Goal: Task Accomplishment & Management: Manage account settings

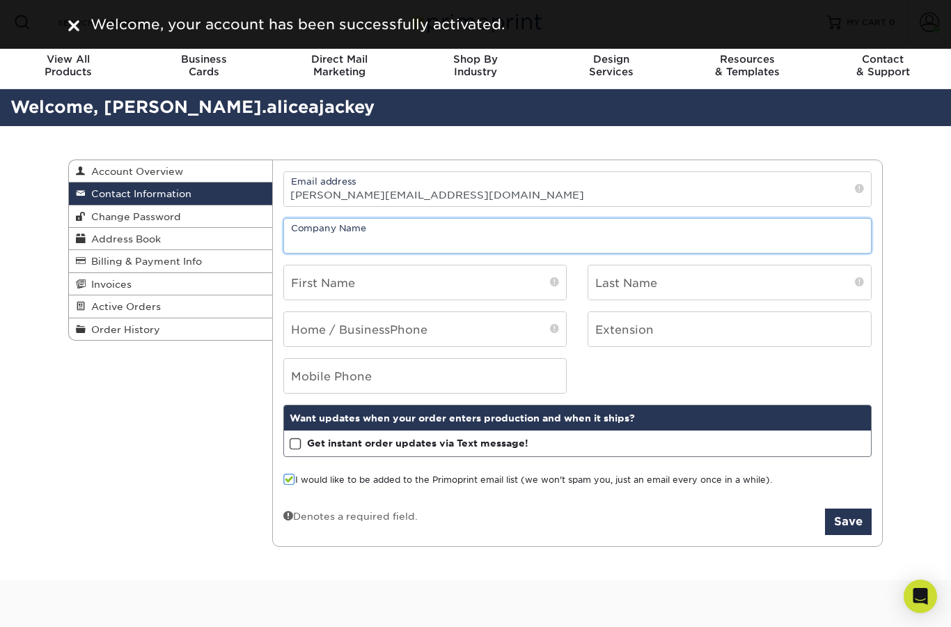
click at [371, 242] on input "text" at bounding box center [578, 236] width 588 height 34
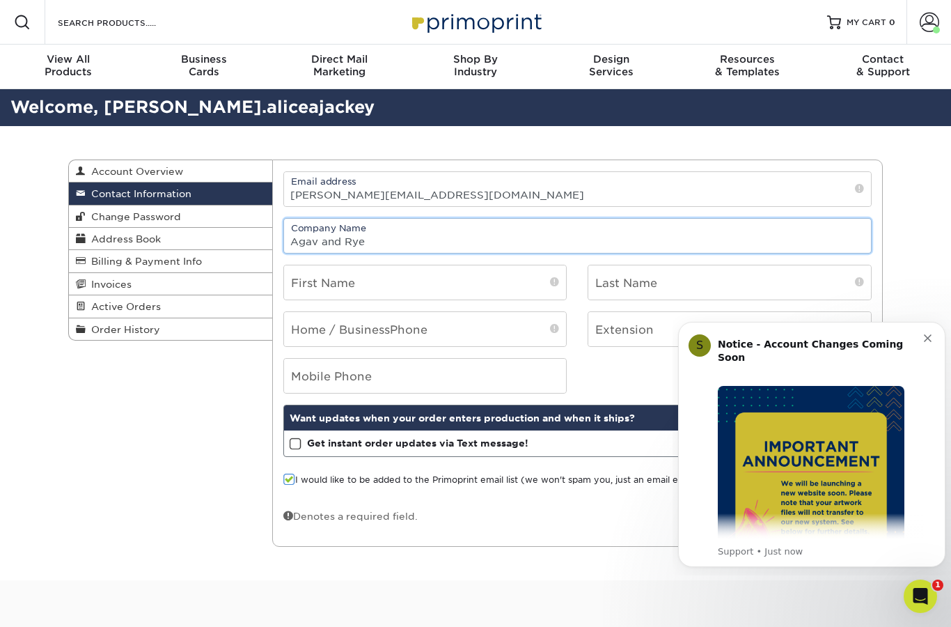
click at [320, 251] on input "Agav and Rye" at bounding box center [578, 236] width 588 height 34
click at [316, 250] on input "Agav and Rye" at bounding box center [578, 236] width 588 height 34
click at [319, 242] on input "Agav and Rye" at bounding box center [578, 236] width 588 height 34
type input "Agave and Rye"
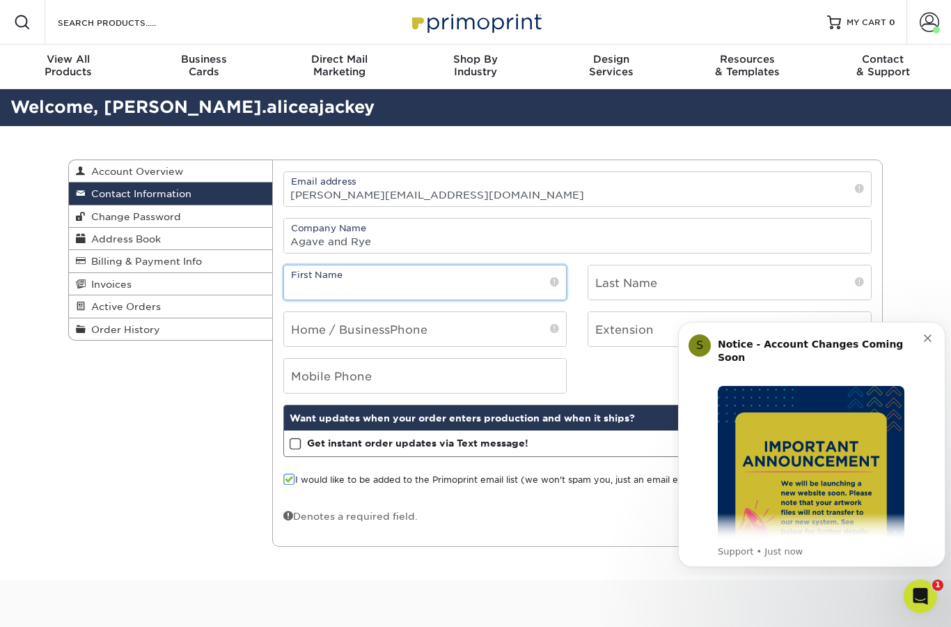
click at [302, 281] on input "text" at bounding box center [425, 282] width 283 height 34
type input "[PERSON_NAME]"
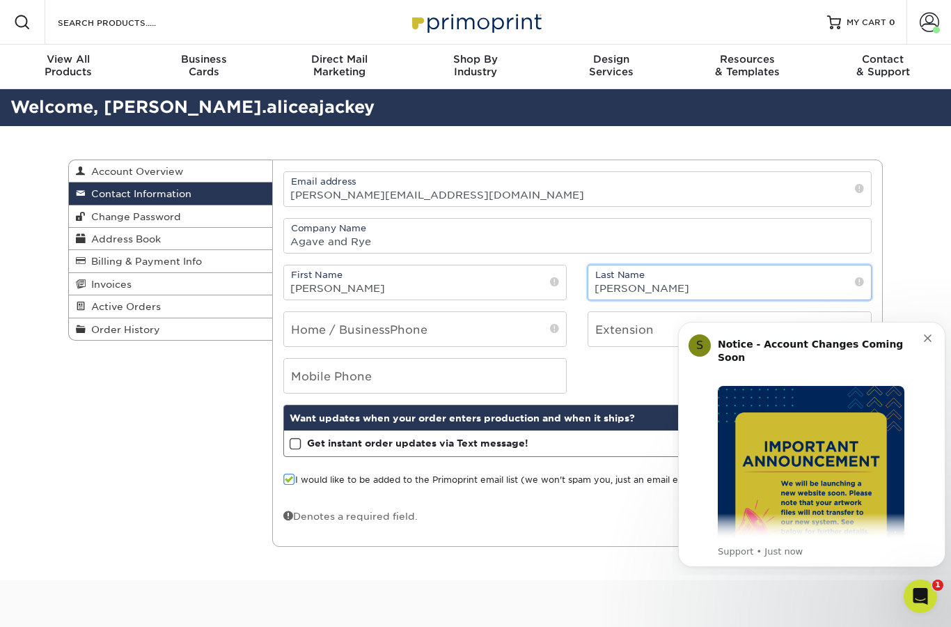
type input "[PERSON_NAME]"
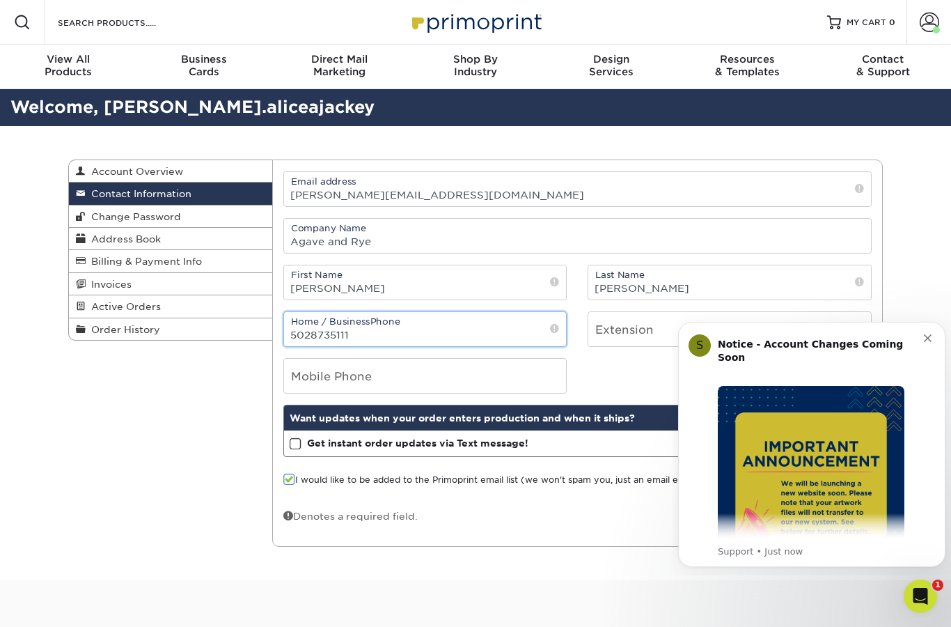
type input "5028735111"
click at [343, 386] on input "tel" at bounding box center [425, 376] width 283 height 34
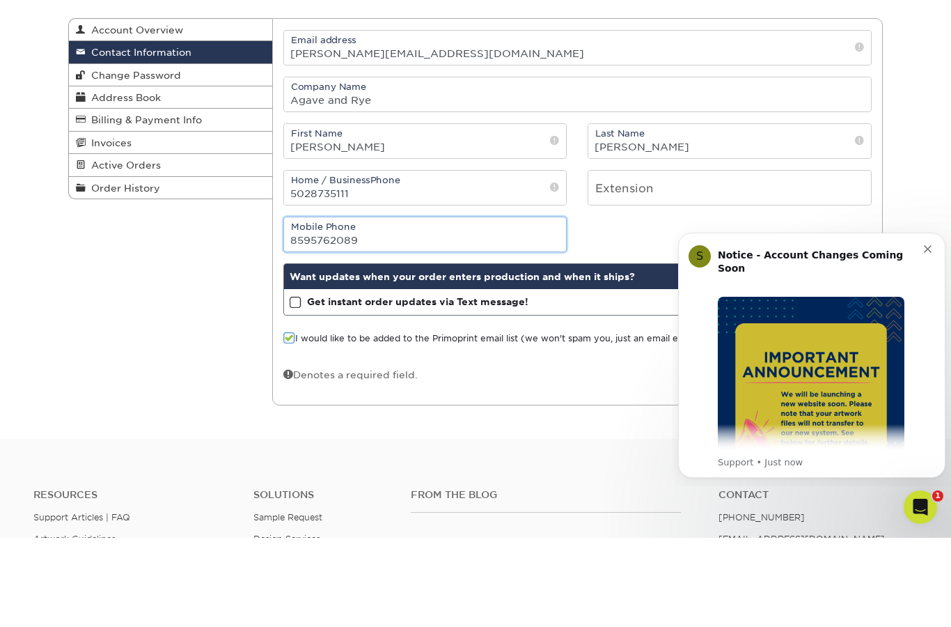
scroll to position [74, 0]
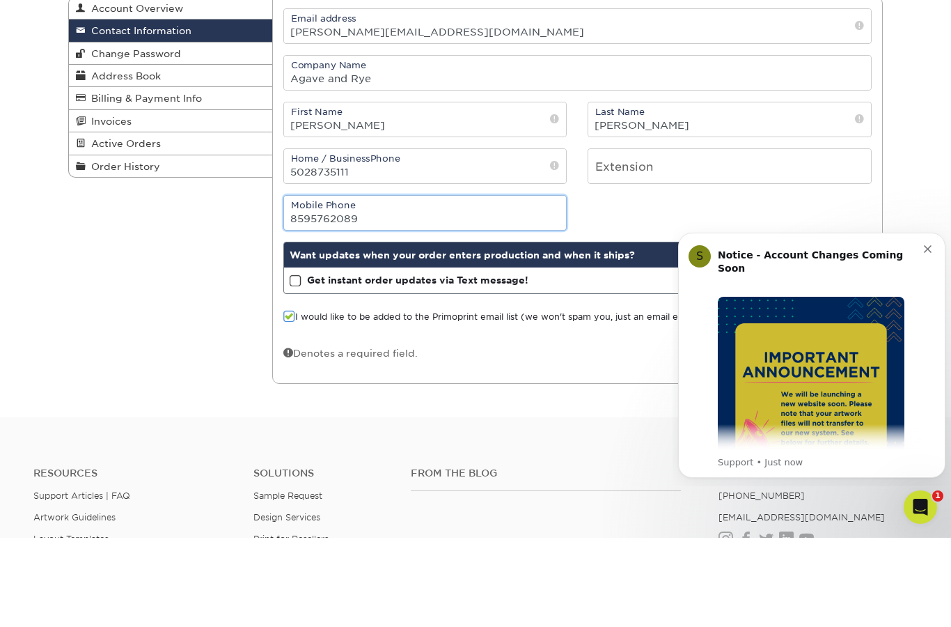
type input "8595762089"
click at [929, 252] on icon "Dismiss notification" at bounding box center [928, 249] width 8 height 8
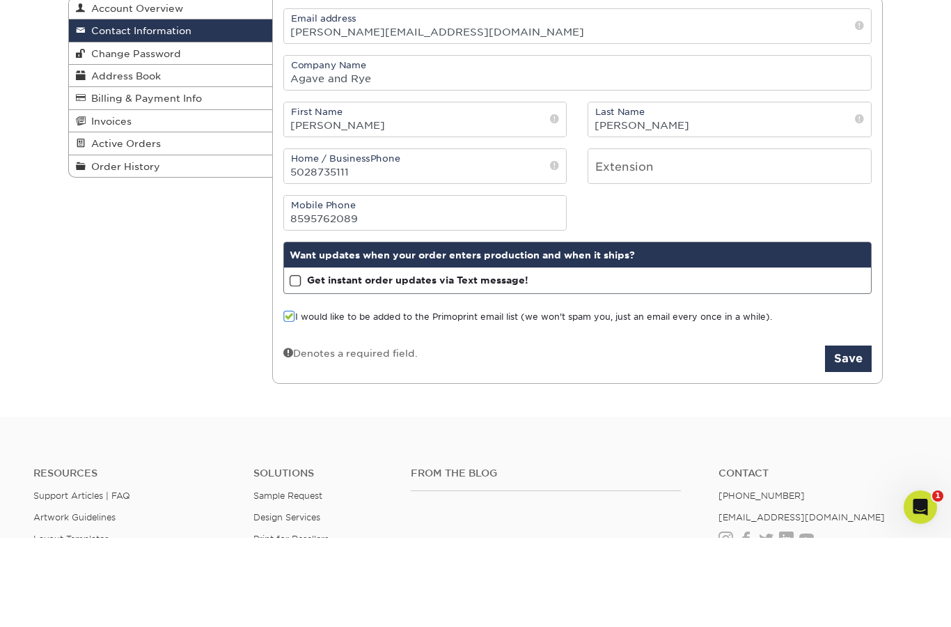
scroll to position [163, 0]
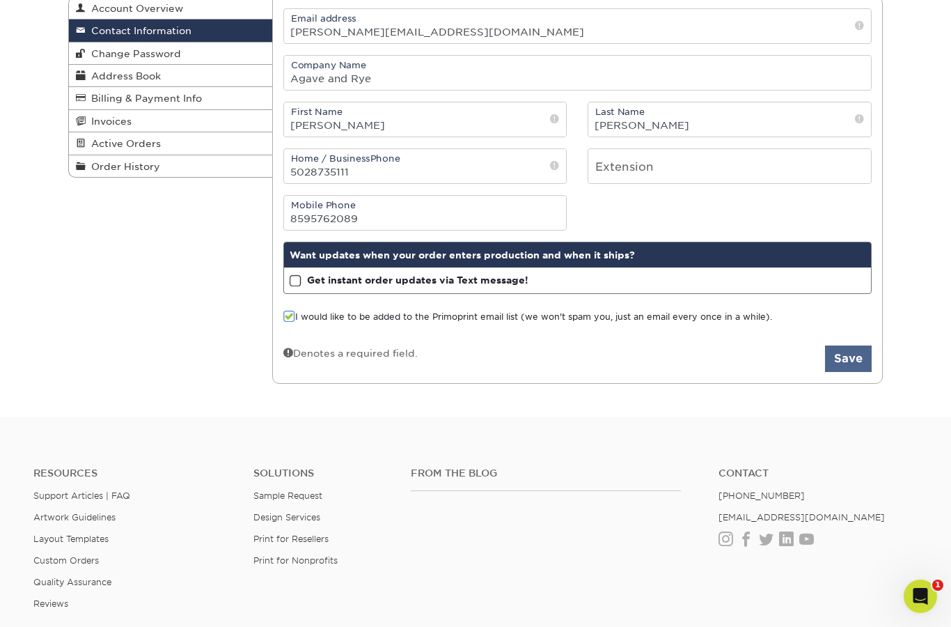
click at [828, 368] on button "Save" at bounding box center [848, 358] width 47 height 26
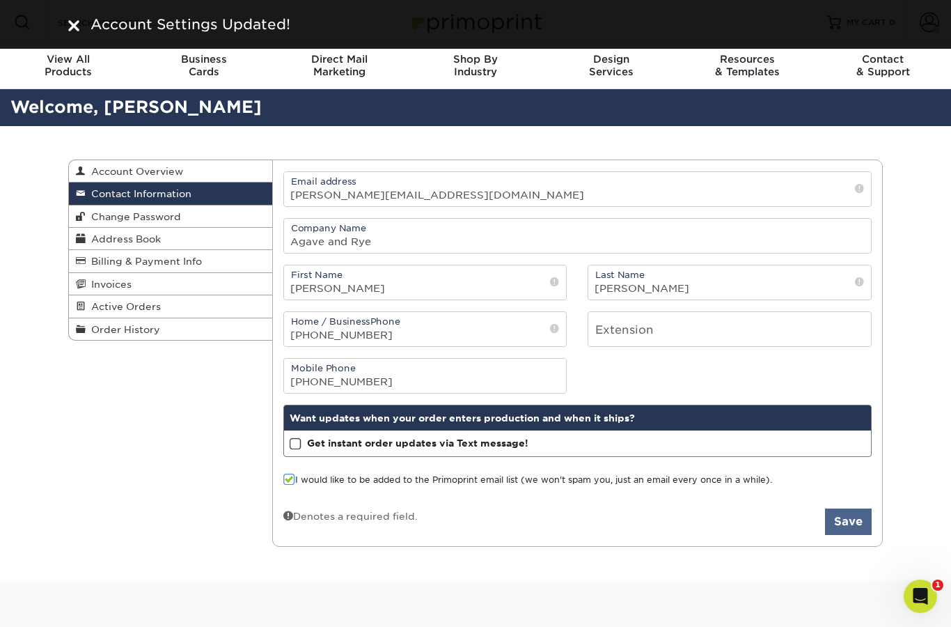
click at [842, 534] on button "Save" at bounding box center [848, 521] width 47 height 26
click at [208, 219] on link "Change Password" at bounding box center [170, 216] width 203 height 22
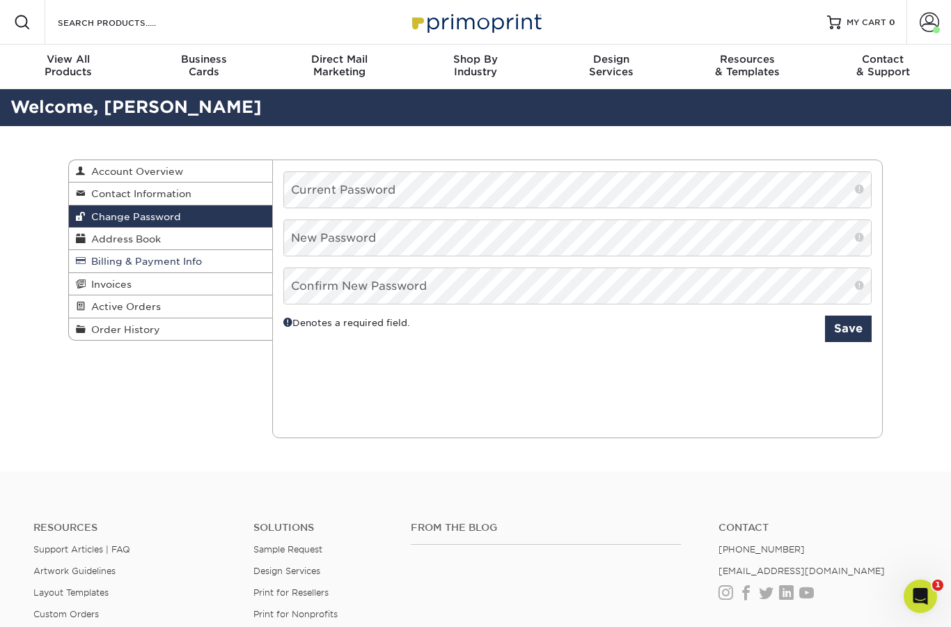
click at [192, 250] on link "Billing & Payment Info" at bounding box center [170, 261] width 203 height 22
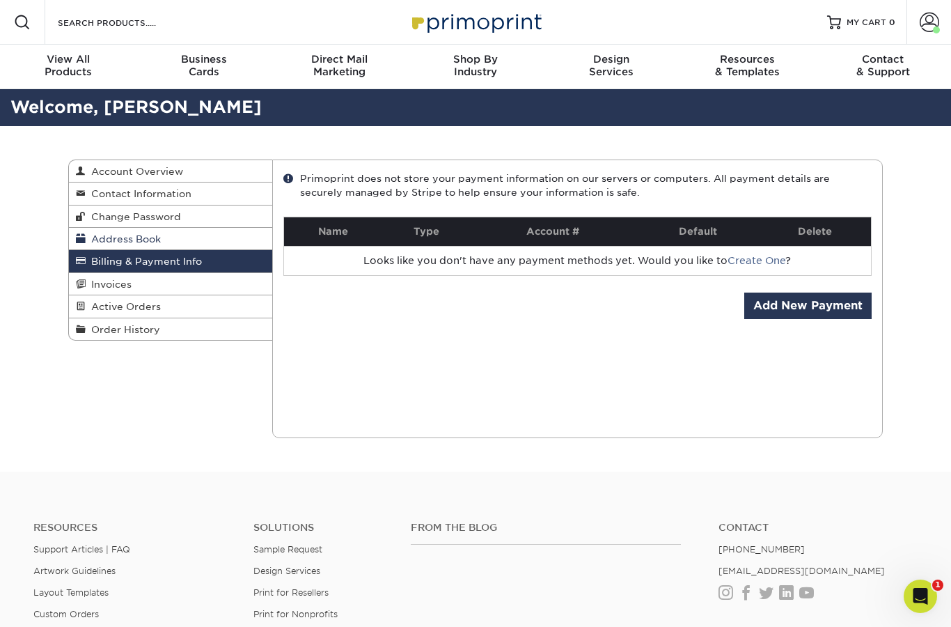
click at [188, 242] on link "Address Book" at bounding box center [170, 239] width 203 height 22
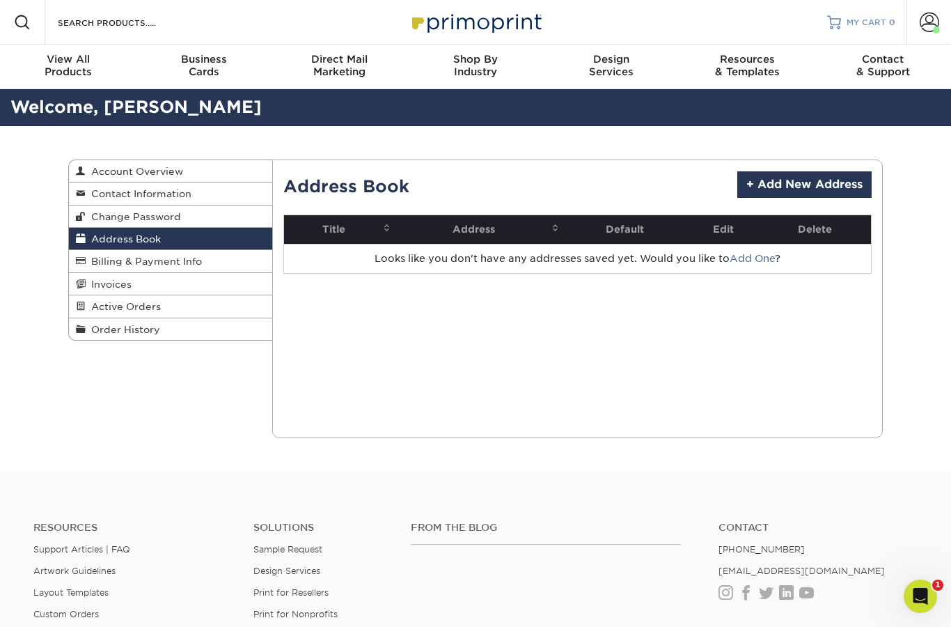
click at [881, 29] on link "MY CART 0" at bounding box center [861, 22] width 68 height 45
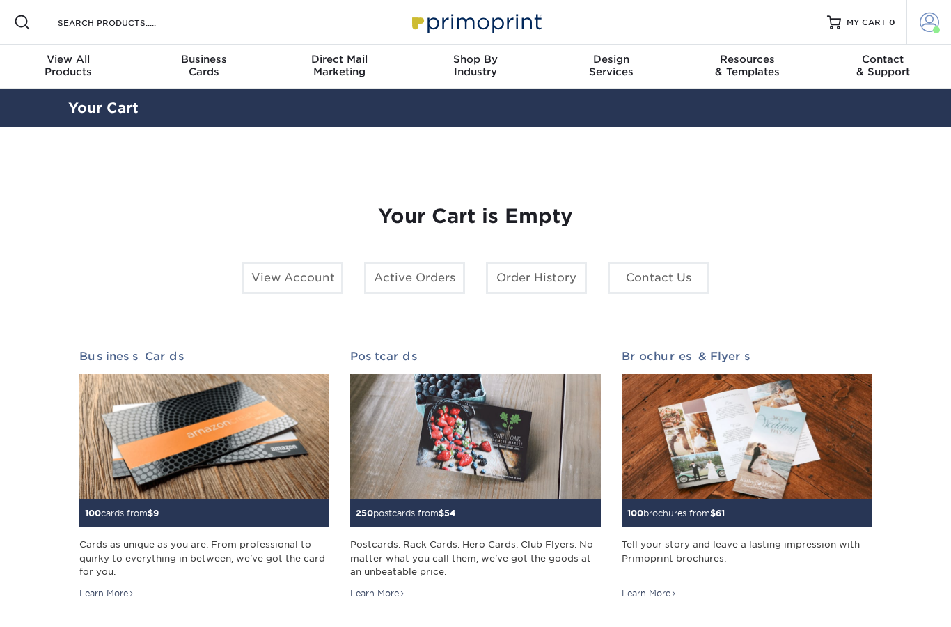
click at [913, 26] on link "Account" at bounding box center [929, 22] width 45 height 45
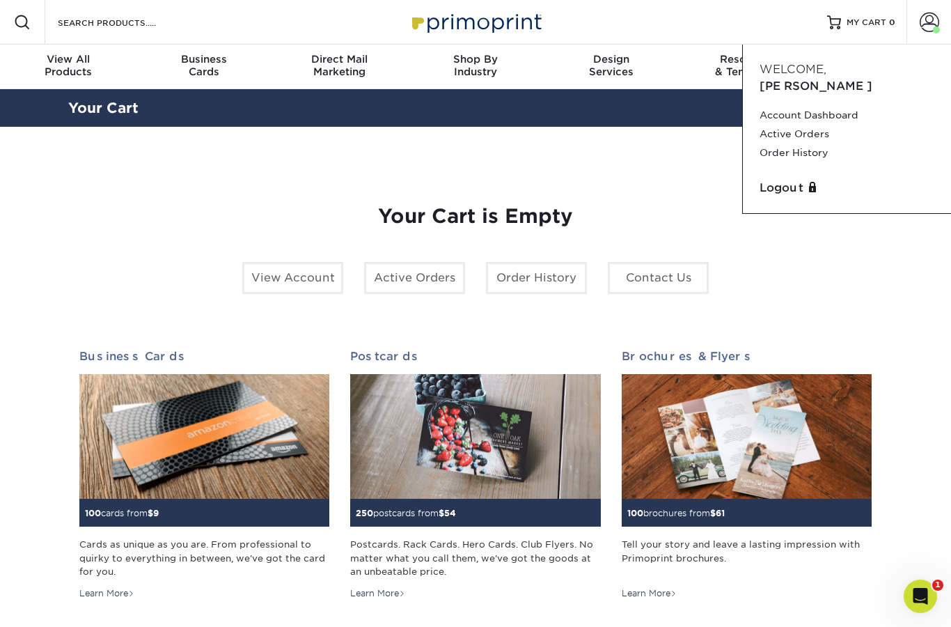
click at [842, 229] on div "Your Cart is Empty View Account Active Orders Order History Contact Us Business…" at bounding box center [475, 440] width 793 height 538
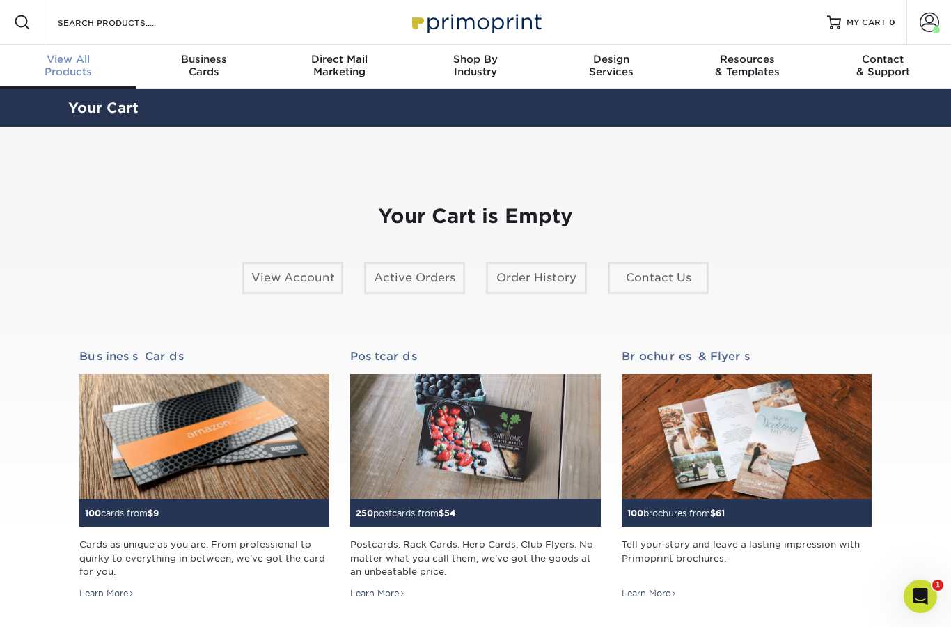
click at [80, 57] on span "View All" at bounding box center [68, 59] width 136 height 13
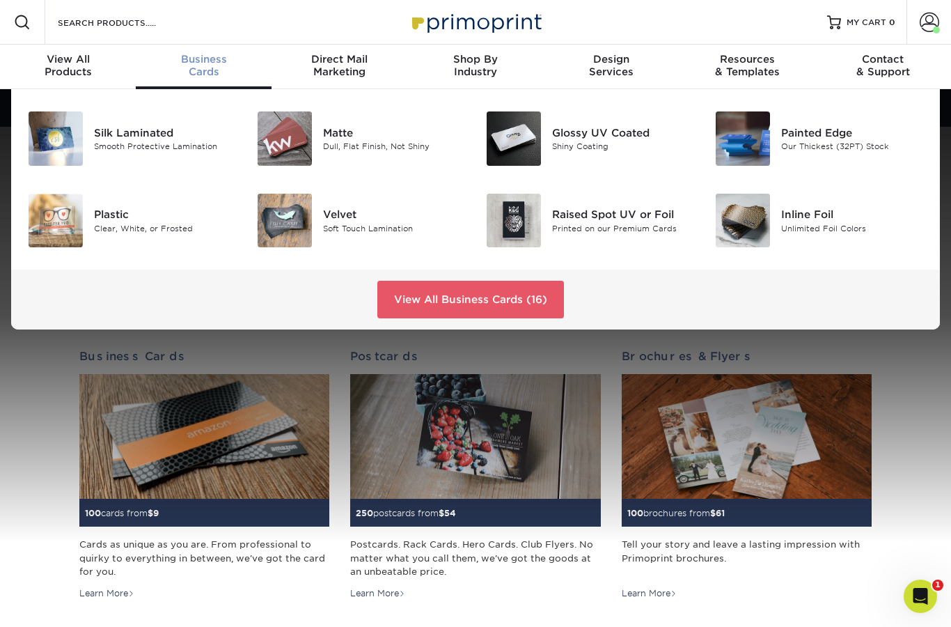
click at [229, 75] on div "Business Cards" at bounding box center [204, 65] width 136 height 25
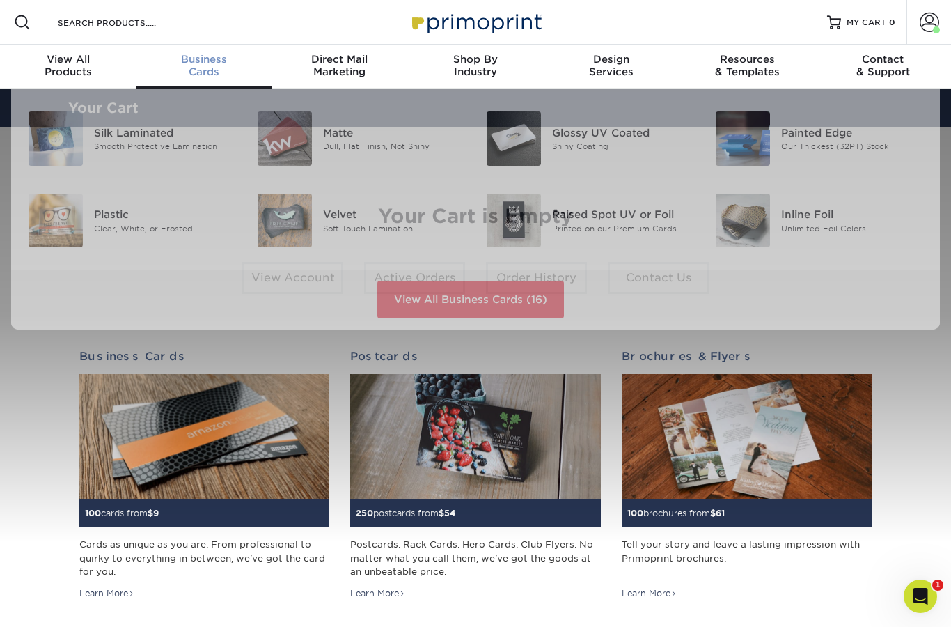
click at [233, 59] on span "Business" at bounding box center [204, 59] width 136 height 13
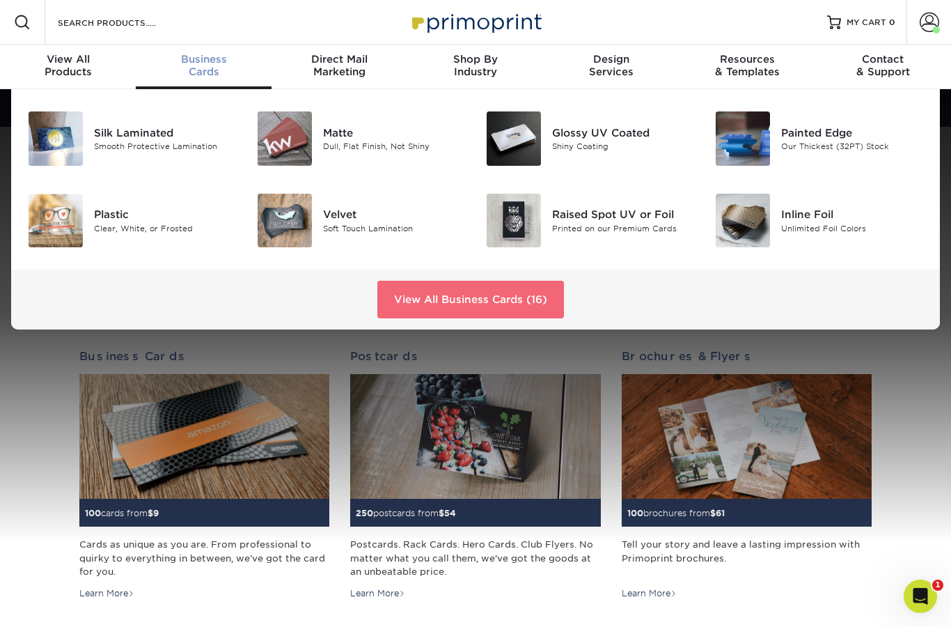
click at [461, 304] on link "View All Business Cards (16)" at bounding box center [471, 300] width 187 height 38
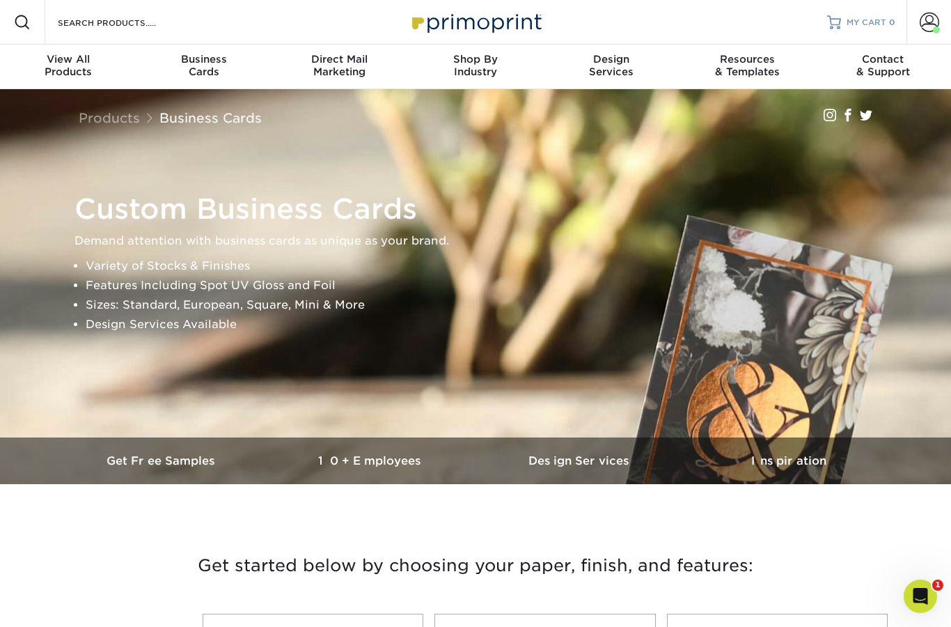
click at [865, 26] on span "MY CART" at bounding box center [867, 23] width 40 height 12
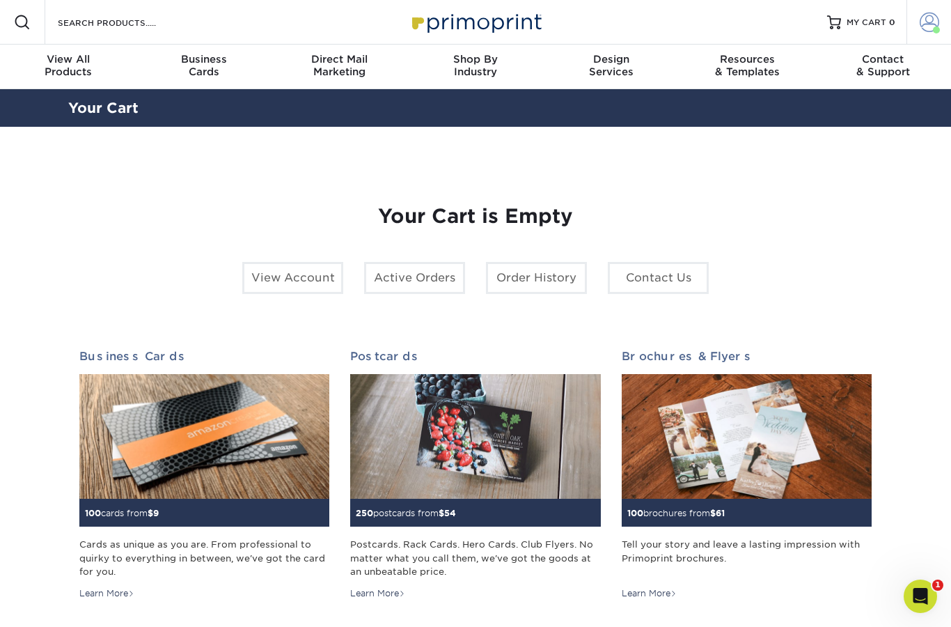
click at [944, 28] on link "Account" at bounding box center [929, 22] width 45 height 45
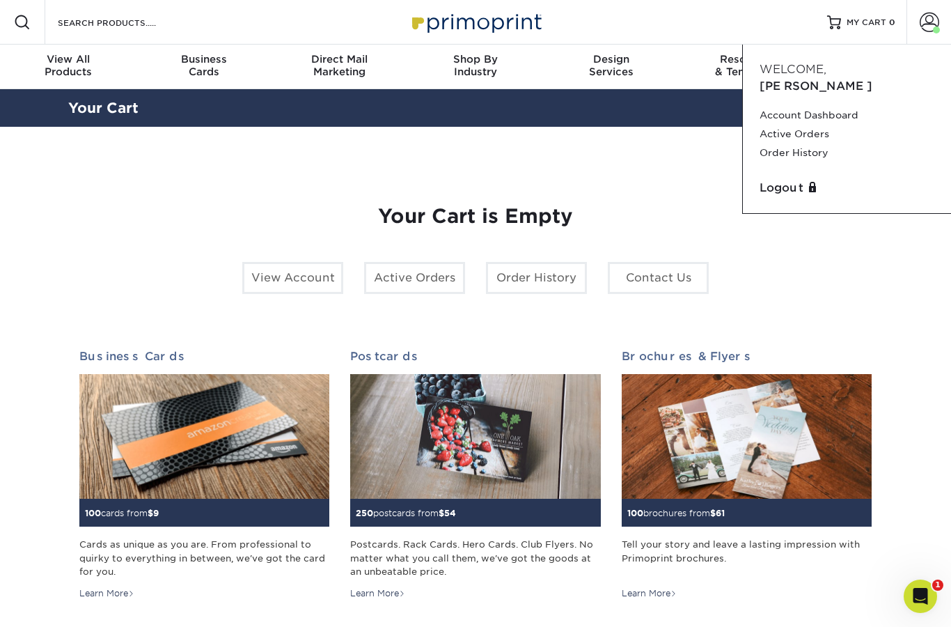
click at [740, 215] on h1 "Your Cart is Empty" at bounding box center [475, 217] width 793 height 24
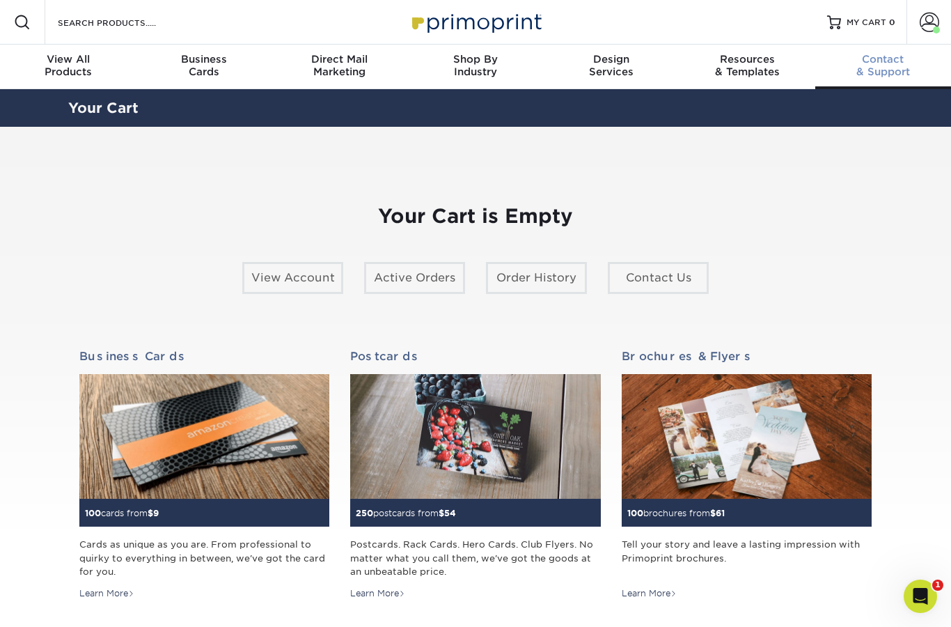
click at [871, 56] on span "Contact" at bounding box center [884, 59] width 136 height 13
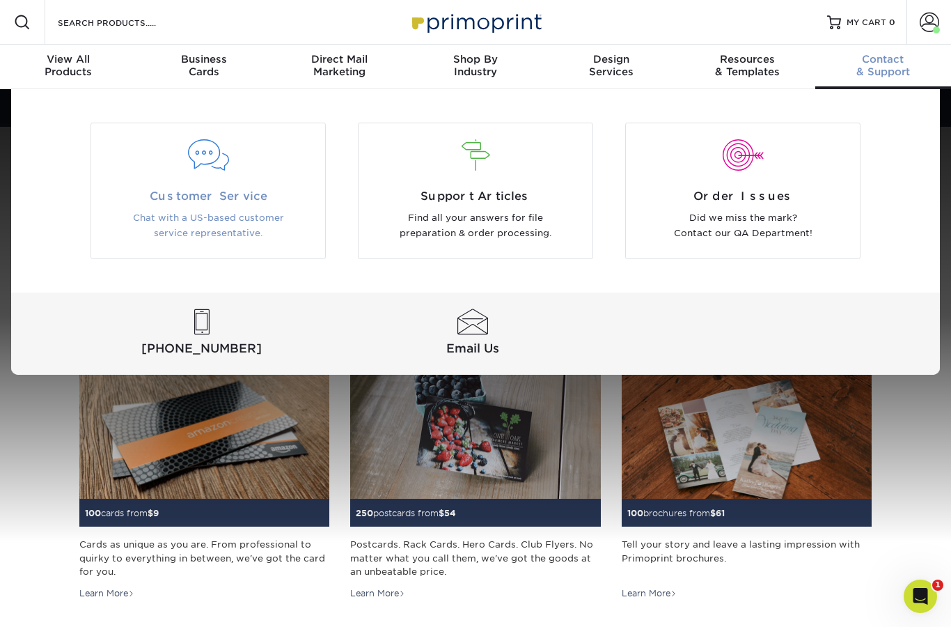
click at [215, 199] on span "Customer Service" at bounding box center [208, 196] width 213 height 17
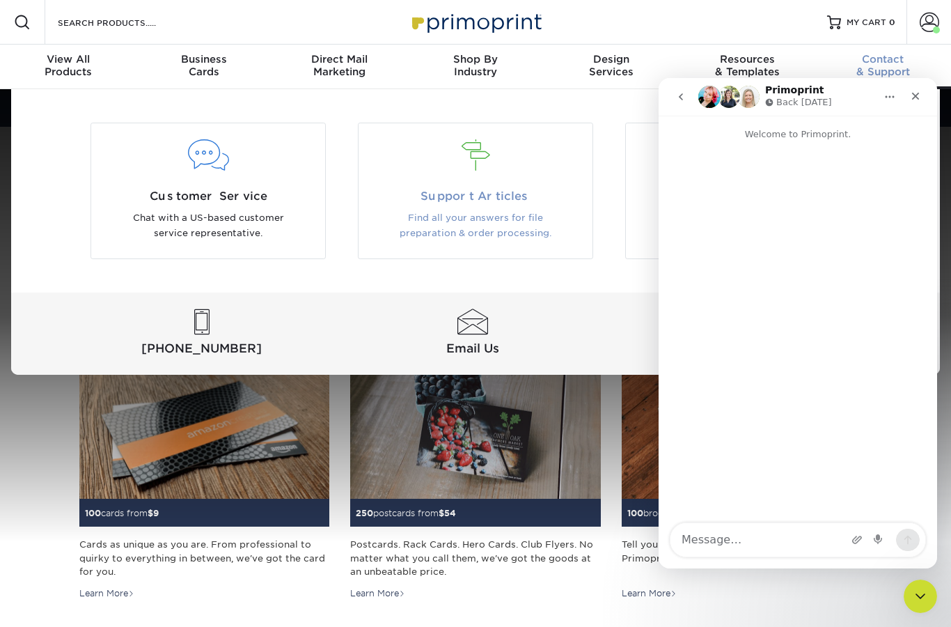
click at [395, 161] on div at bounding box center [475, 155] width 213 height 31
click at [919, 93] on icon "Close" at bounding box center [916, 97] width 8 height 8
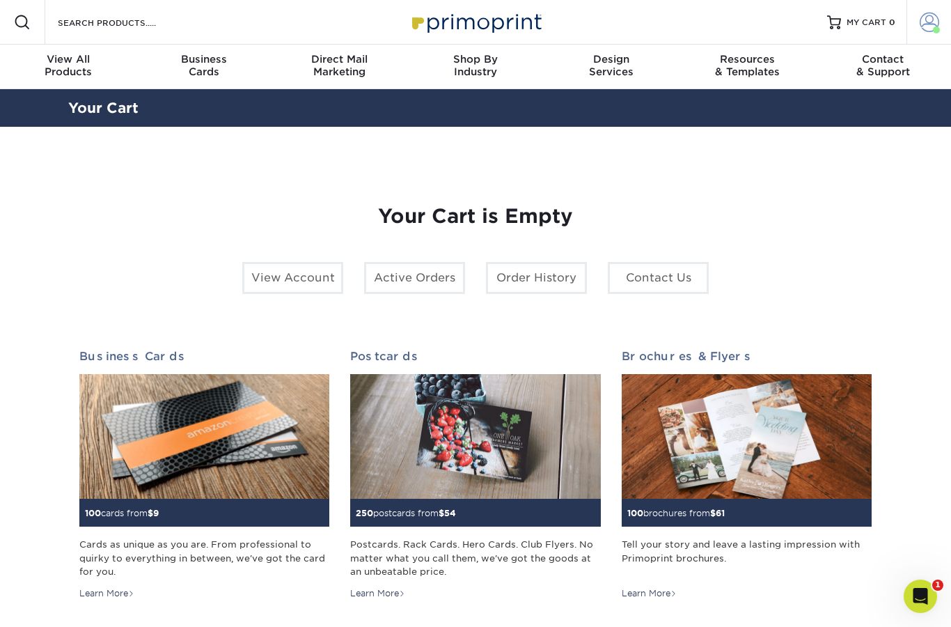
click at [915, 33] on link "Account" at bounding box center [929, 22] width 45 height 45
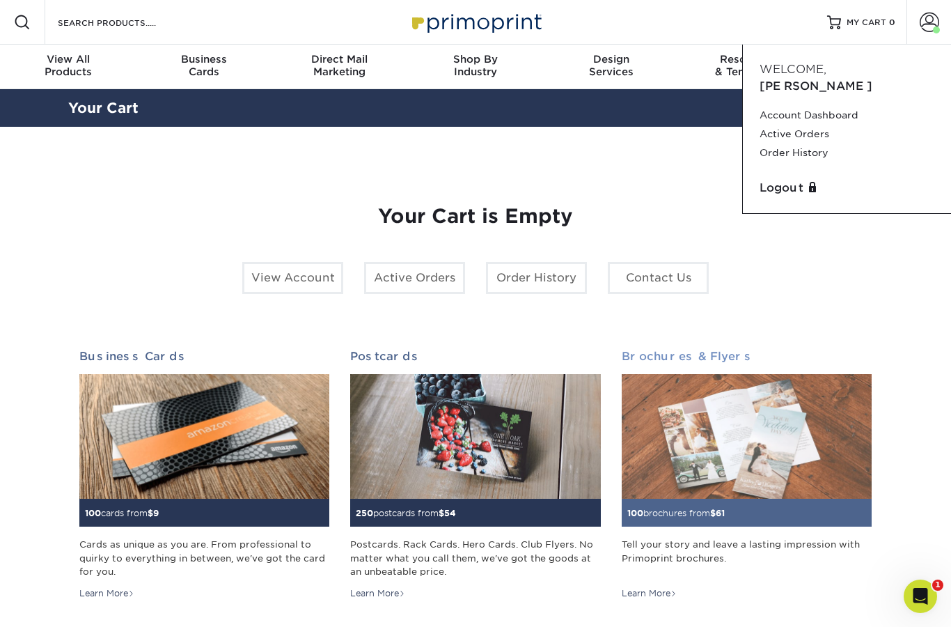
click at [845, 366] on link "Brochures & Flyers 100 brochures from $ 61 Tell your story and leave a lasting …" at bounding box center [747, 475] width 250 height 251
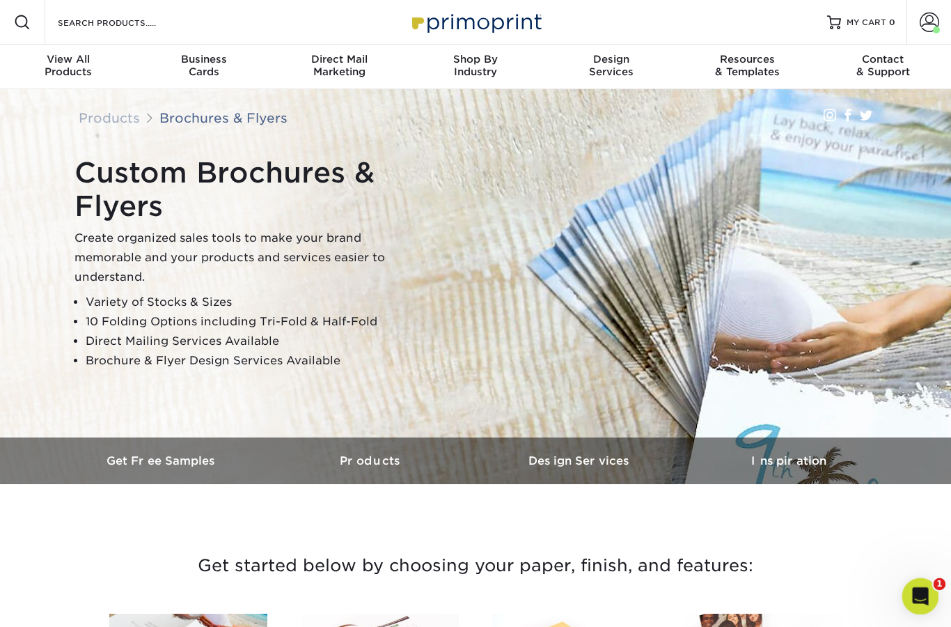
click at [919, 584] on div "Open Intercom Messenger" at bounding box center [919, 594] width 46 height 46
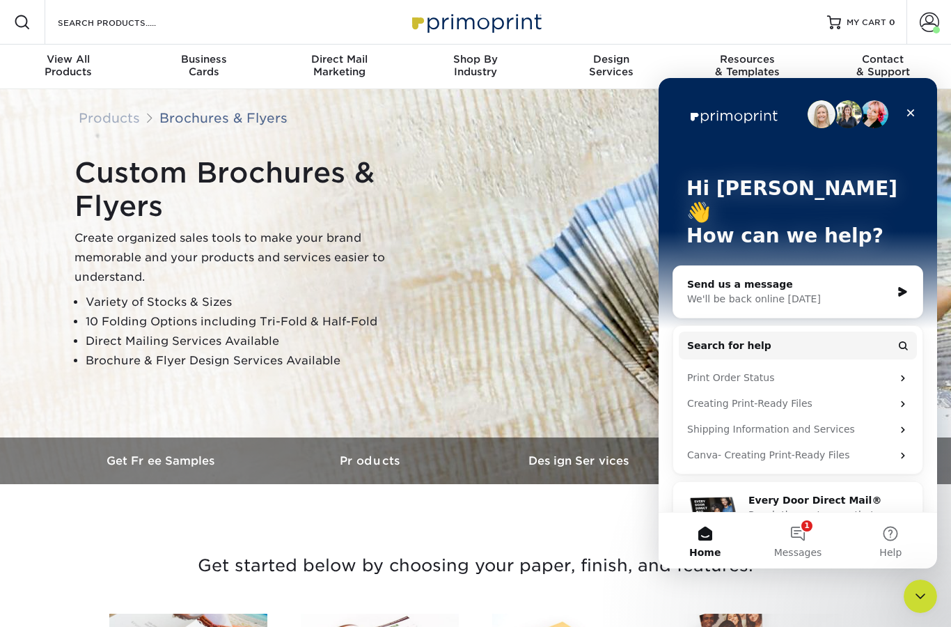
click at [780, 292] on div "We'll be back online [DATE]" at bounding box center [789, 299] width 204 height 15
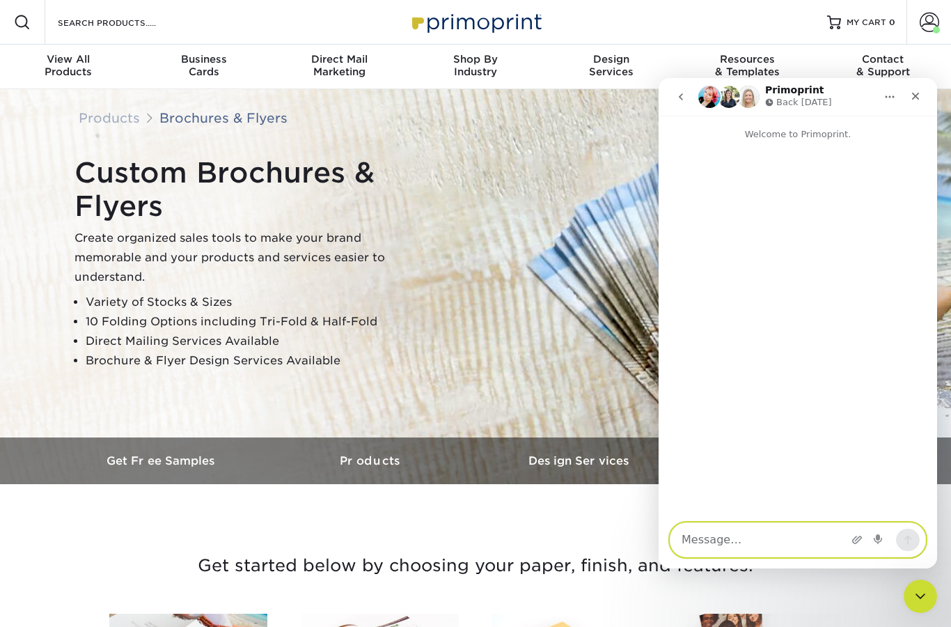
click at [750, 536] on textarea "Message…" at bounding box center [798, 539] width 255 height 33
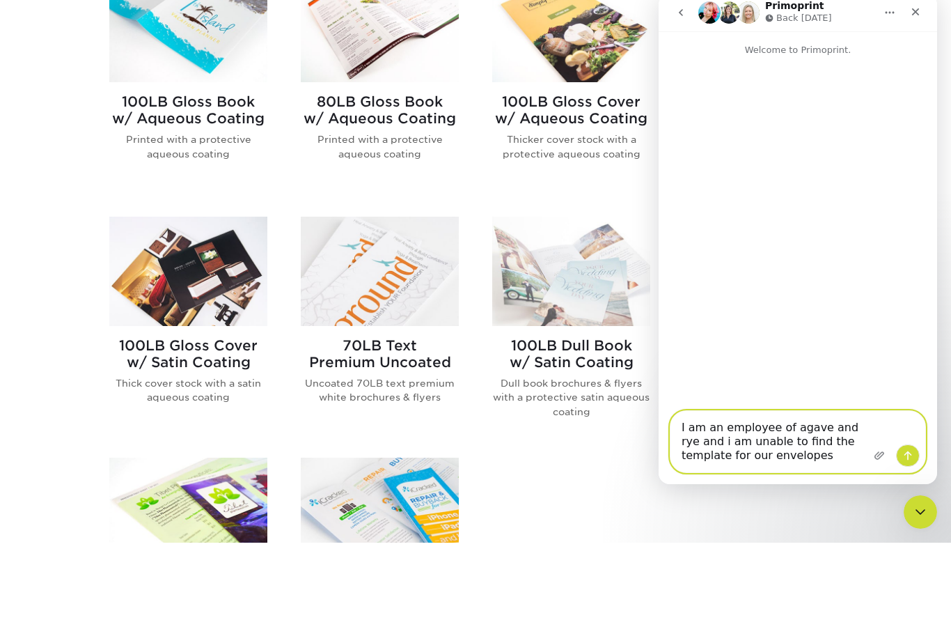
type textarea "I am an employee of agave and rye and i am unable to find the template for our …"
click at [909, 462] on button "Send a message…" at bounding box center [908, 455] width 24 height 22
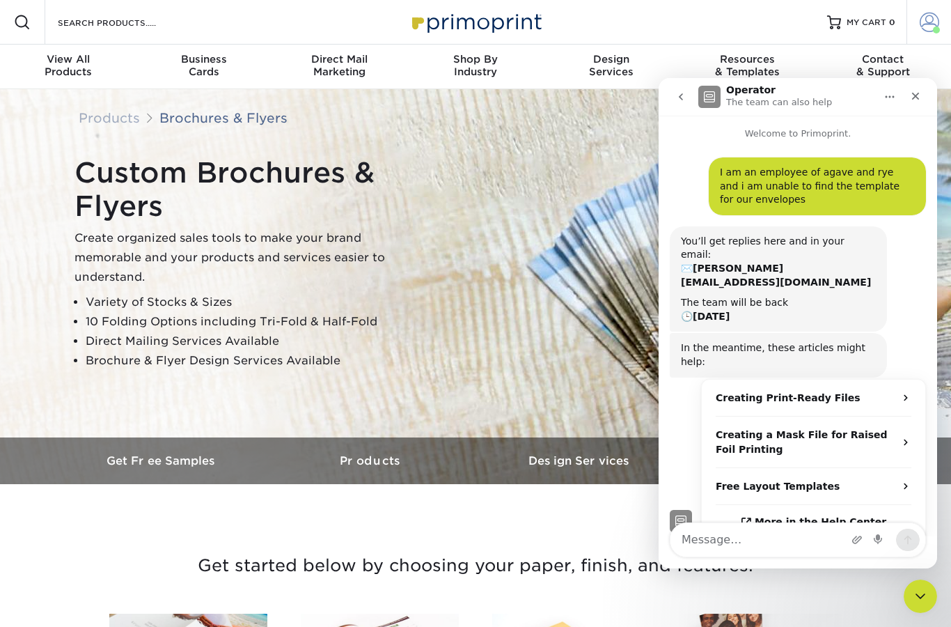
click at [908, 24] on link "Account" at bounding box center [929, 22] width 45 height 45
click at [861, 16] on link "MY CART 0" at bounding box center [861, 22] width 68 height 45
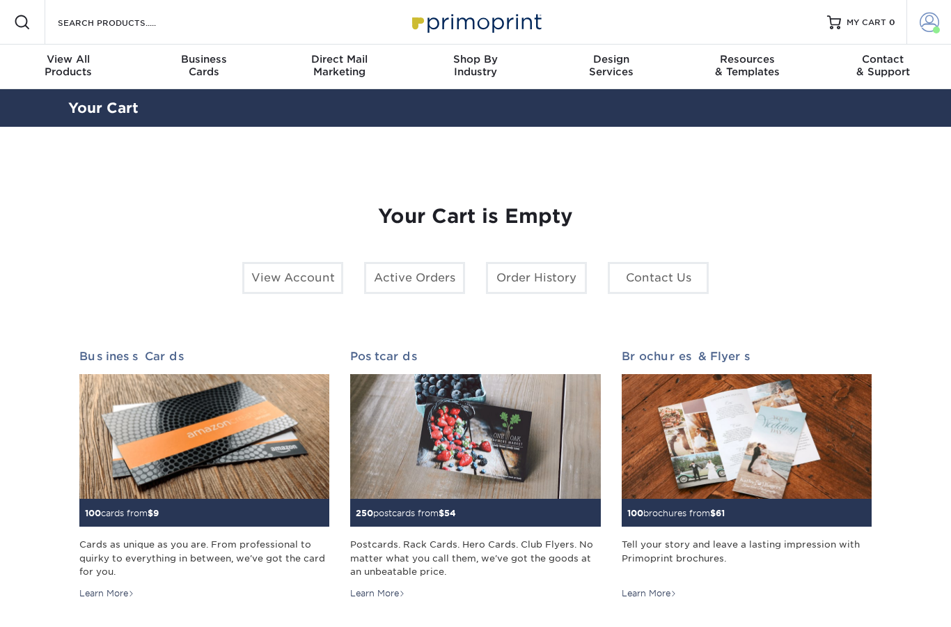
click at [910, 16] on link "Account" at bounding box center [929, 22] width 45 height 45
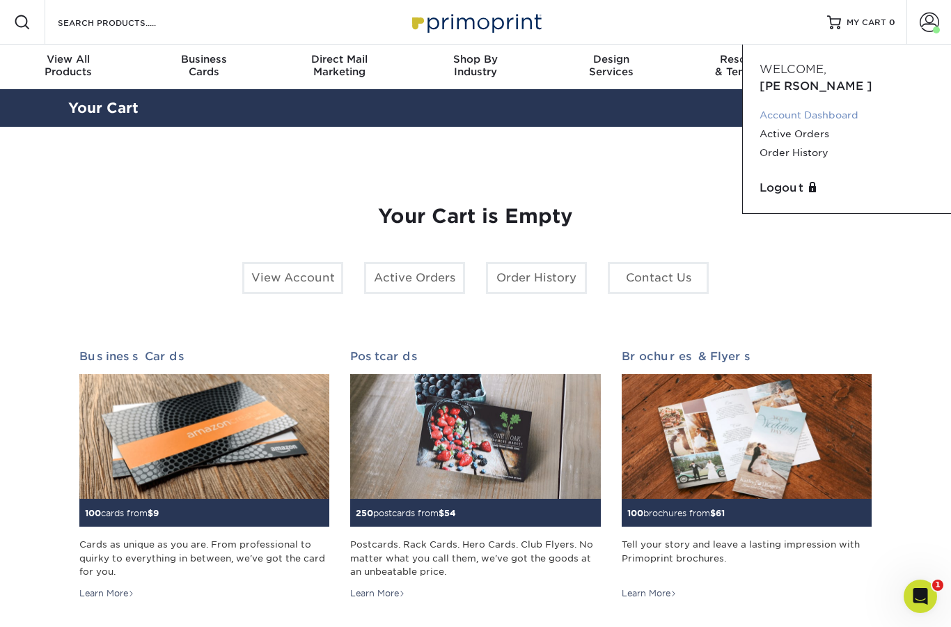
click at [783, 106] on link "Account Dashboard" at bounding box center [847, 115] width 175 height 19
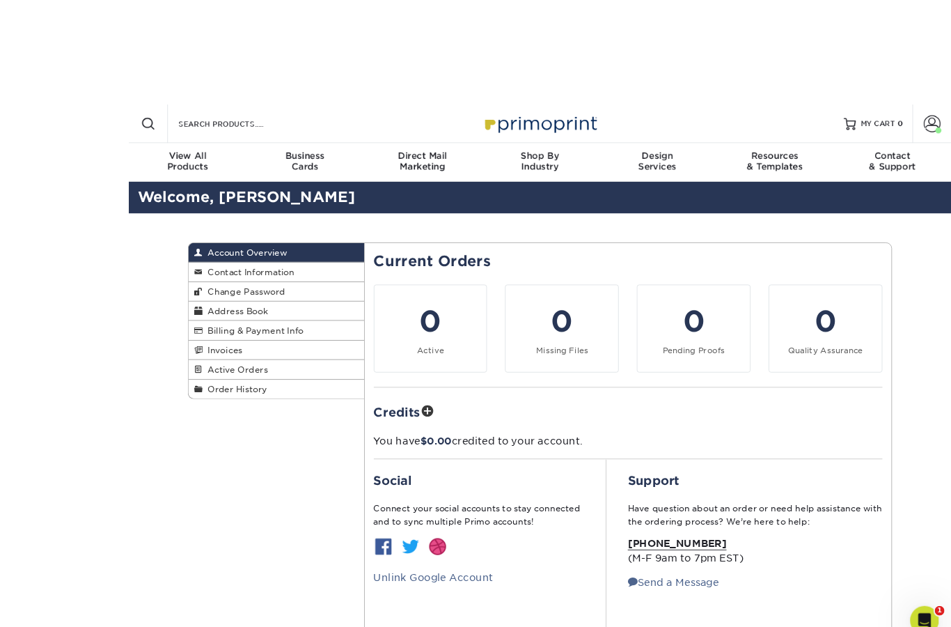
scroll to position [3, 0]
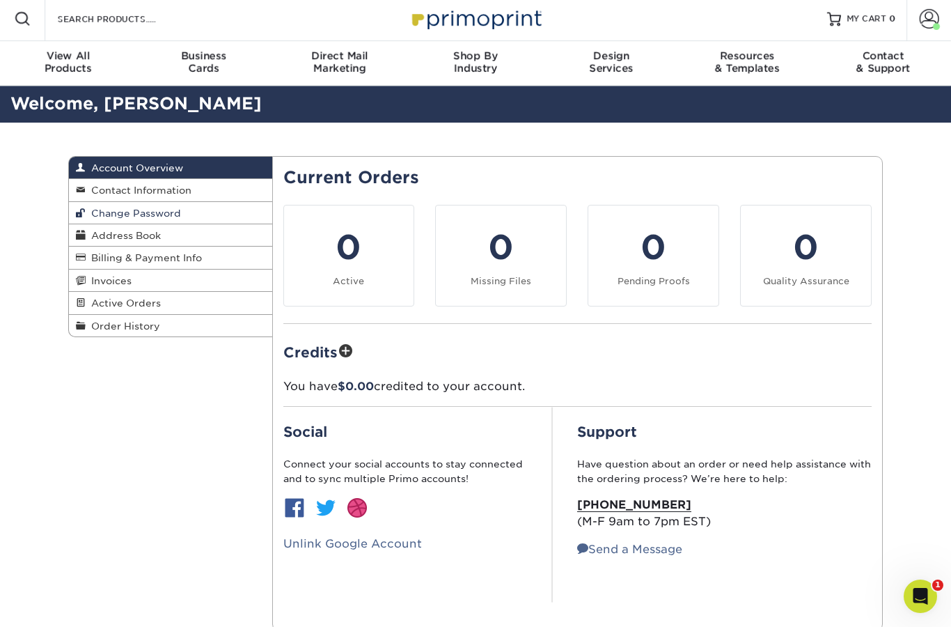
click at [96, 210] on span "Change Password" at bounding box center [133, 213] width 95 height 11
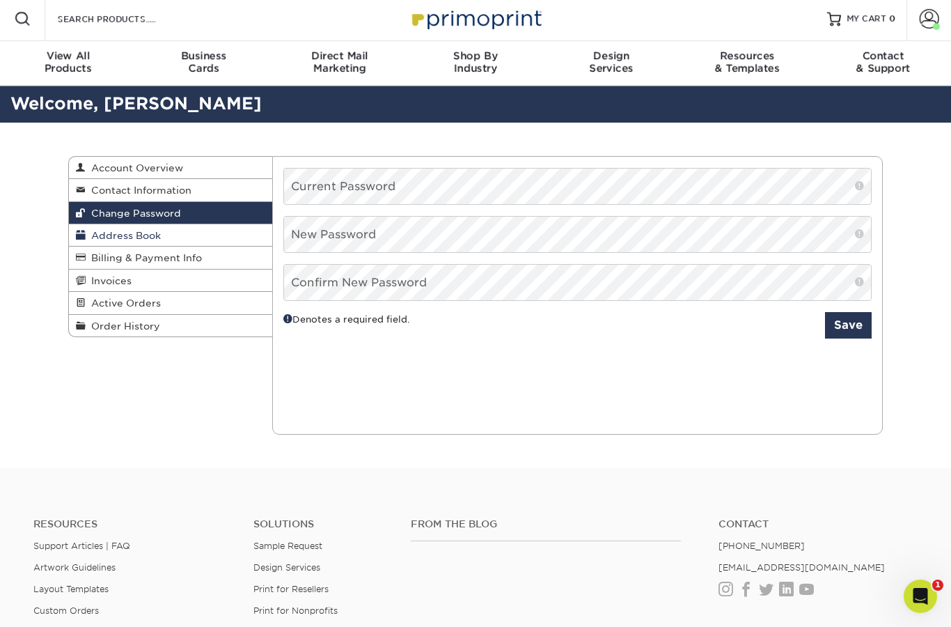
click at [104, 235] on span "Address Book" at bounding box center [123, 235] width 75 height 11
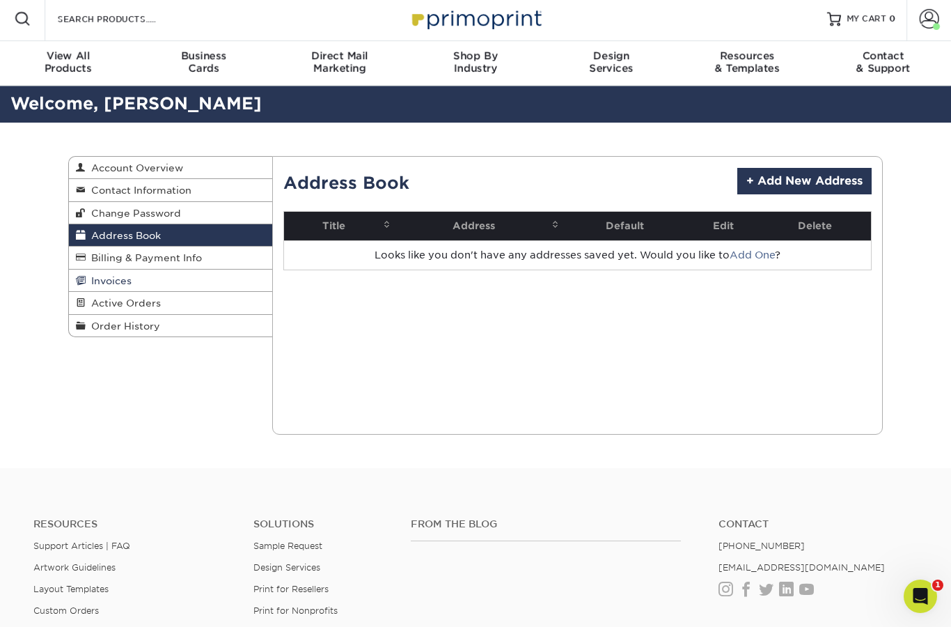
click at [132, 274] on link "Invoices" at bounding box center [170, 281] width 203 height 22
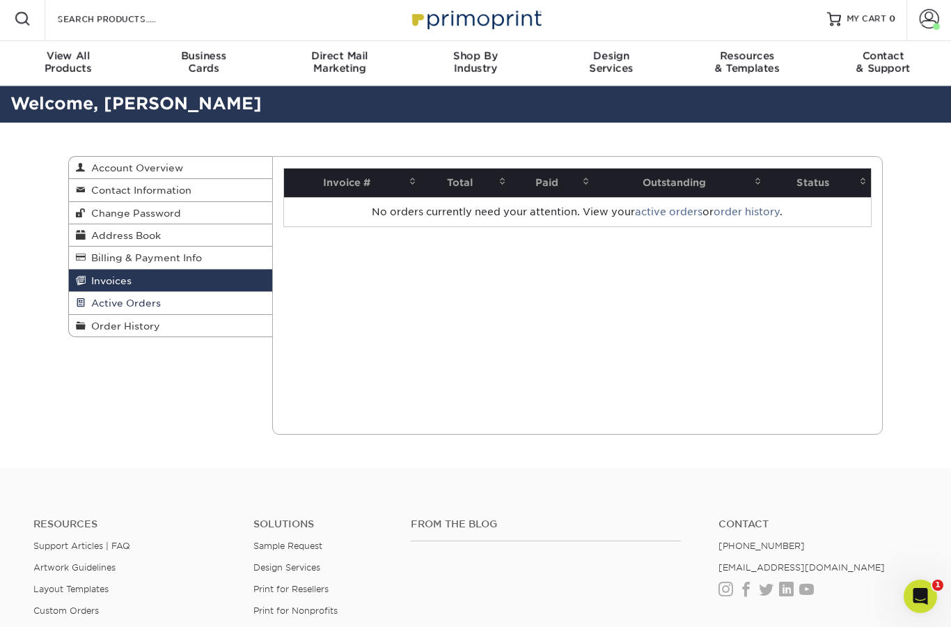
click at [142, 292] on link "Active Orders" at bounding box center [170, 303] width 203 height 22
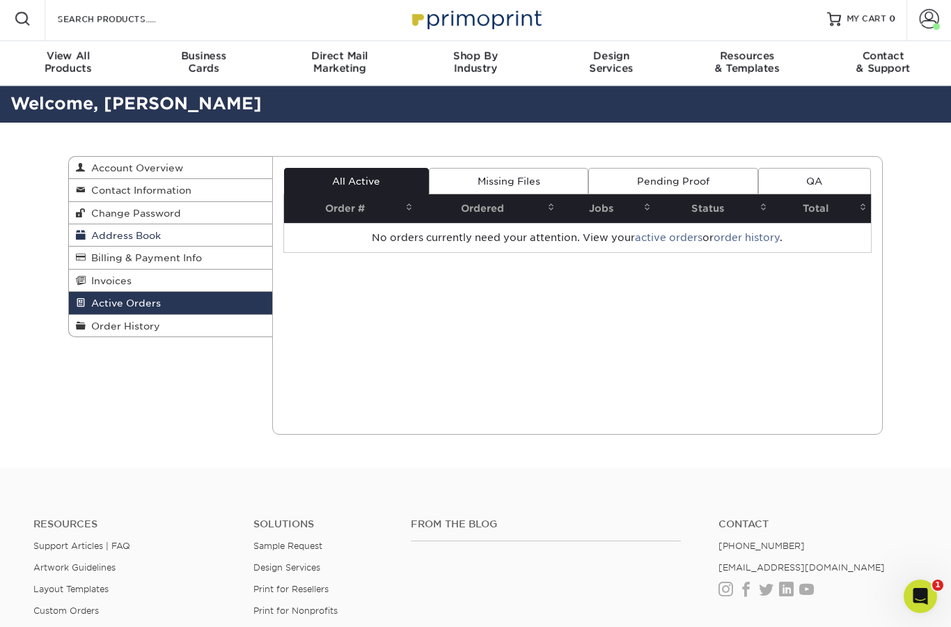
click at [88, 230] on span "Address Book" at bounding box center [123, 235] width 75 height 11
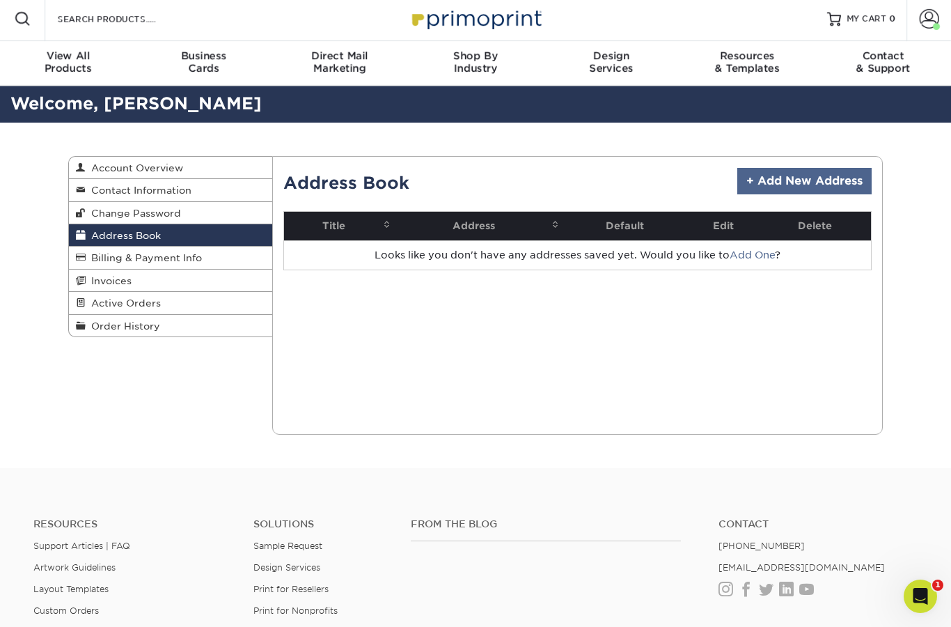
click at [783, 192] on link "+ Add New Address" at bounding box center [805, 181] width 134 height 26
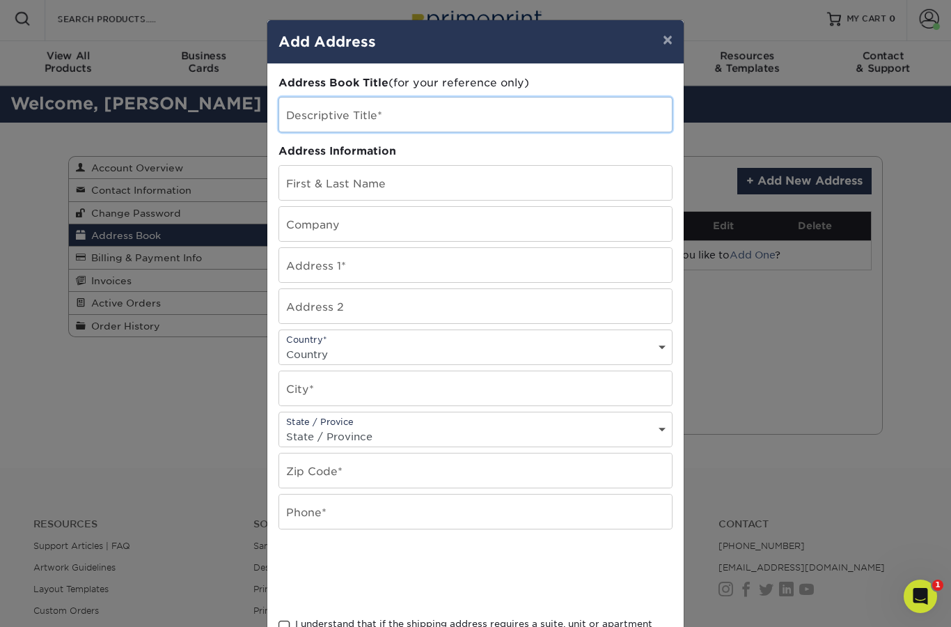
click at [349, 130] on input "text" at bounding box center [475, 115] width 393 height 34
type input "Agave"
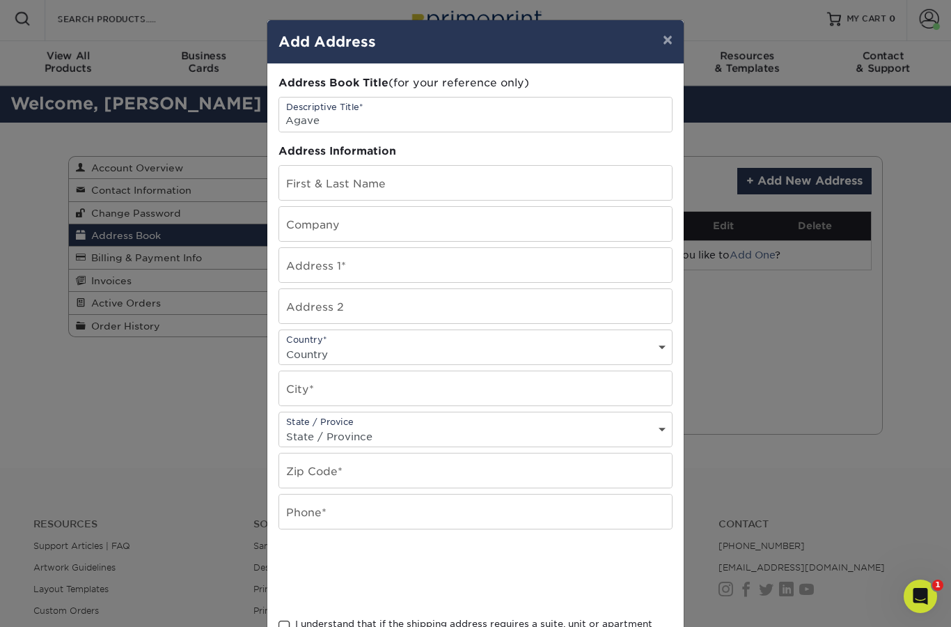
click at [653, 38] on button "×" at bounding box center [668, 39] width 32 height 39
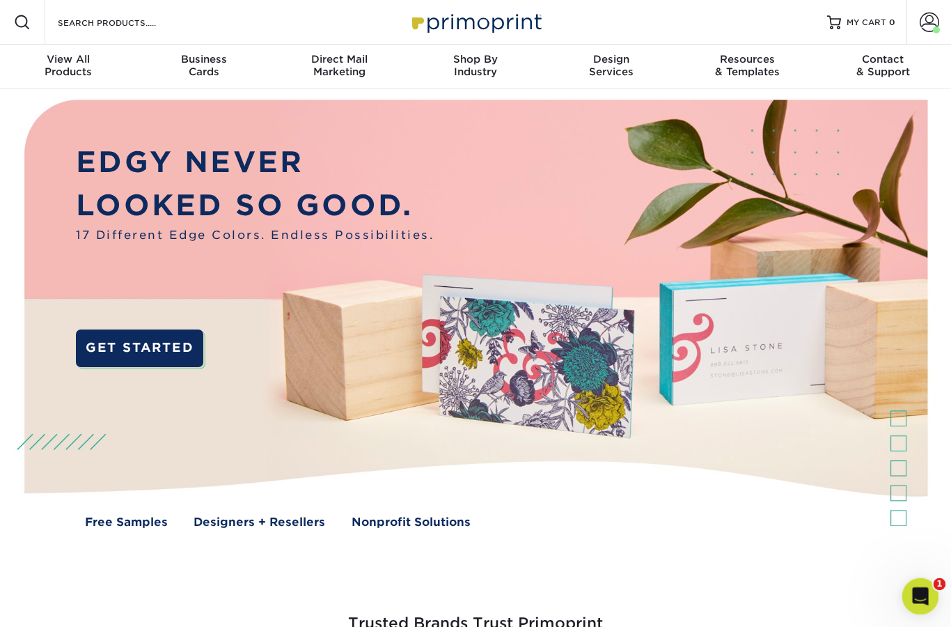
click at [922, 587] on icon "Open Intercom Messenger" at bounding box center [919, 594] width 23 height 23
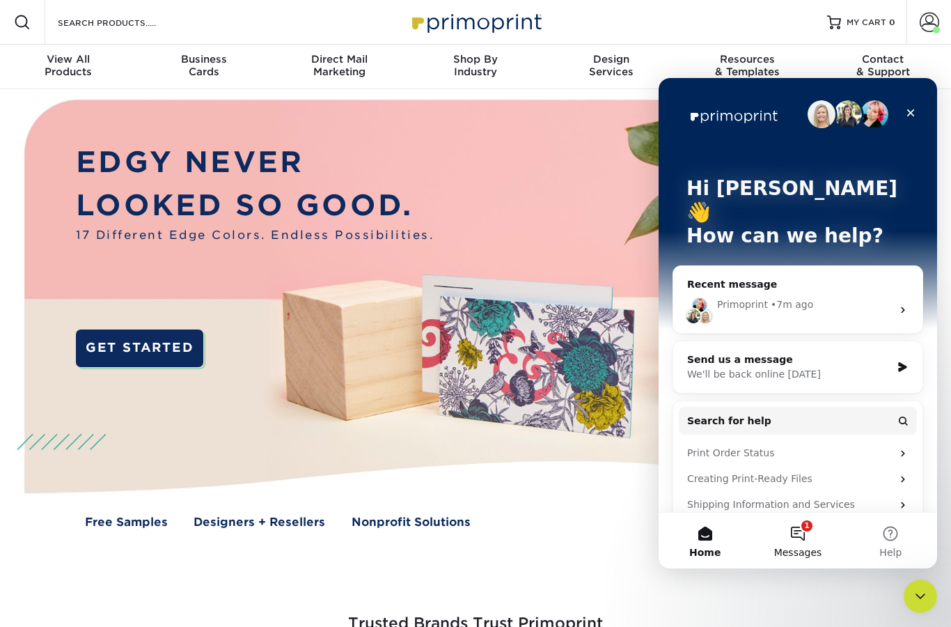
click at [798, 543] on button "1 Messages" at bounding box center [798, 541] width 93 height 56
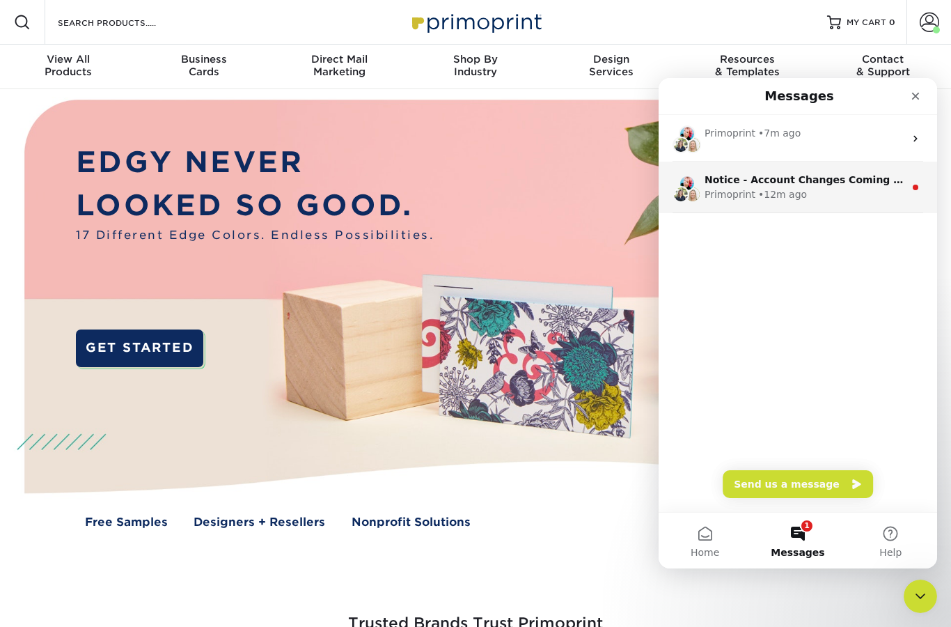
click at [779, 205] on div "Notice - Account Changes Coming Soon ​ Past Order Files Will Not Transfer: Whil…" at bounding box center [798, 188] width 279 height 52
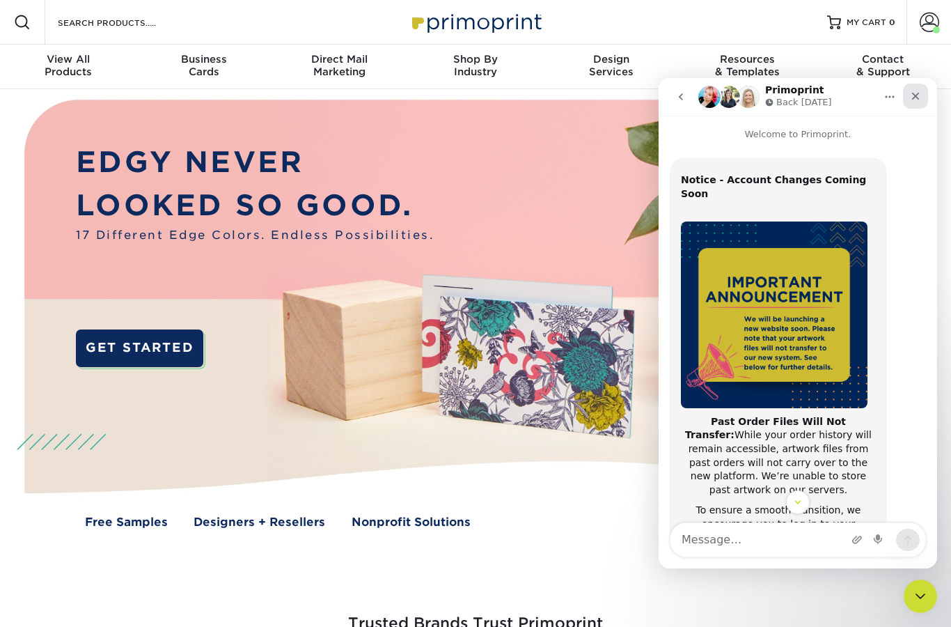
click at [910, 95] on icon "Close" at bounding box center [915, 96] width 11 height 11
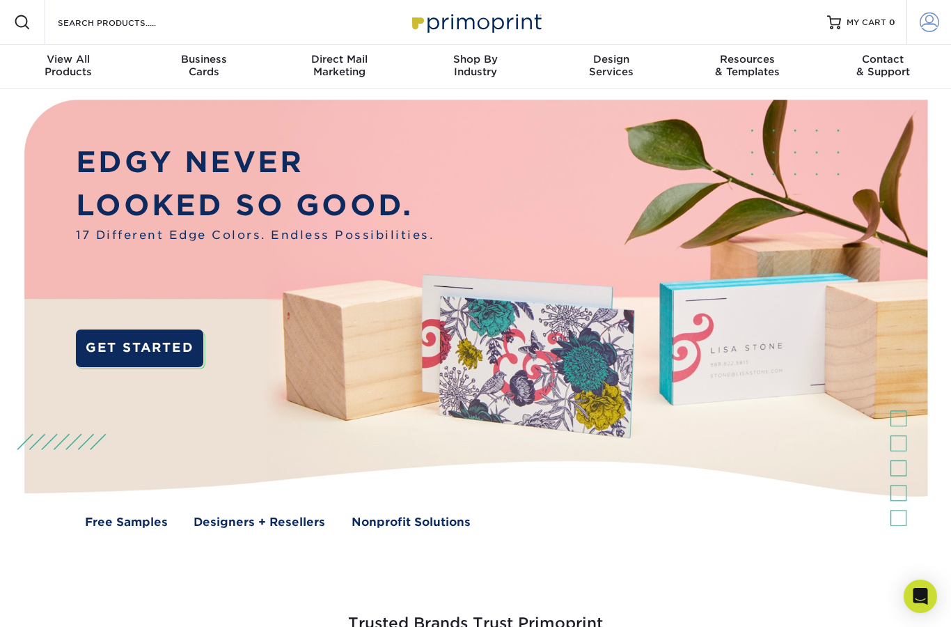
click at [926, 37] on link "Account" at bounding box center [929, 22] width 45 height 45
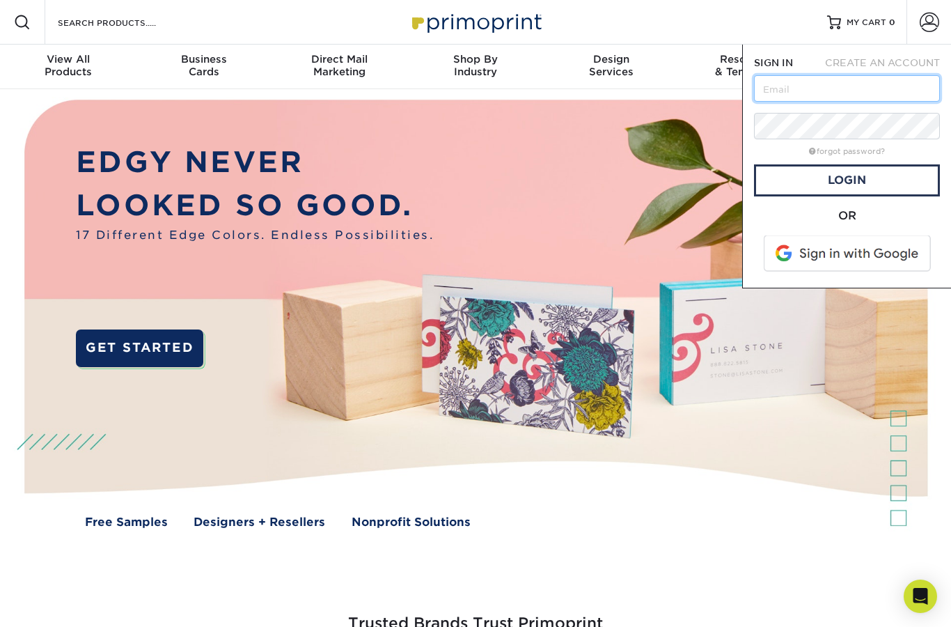
click at [858, 100] on input "text" at bounding box center [847, 88] width 186 height 26
type input "[EMAIL_ADDRESS][DOMAIN_NAME]"
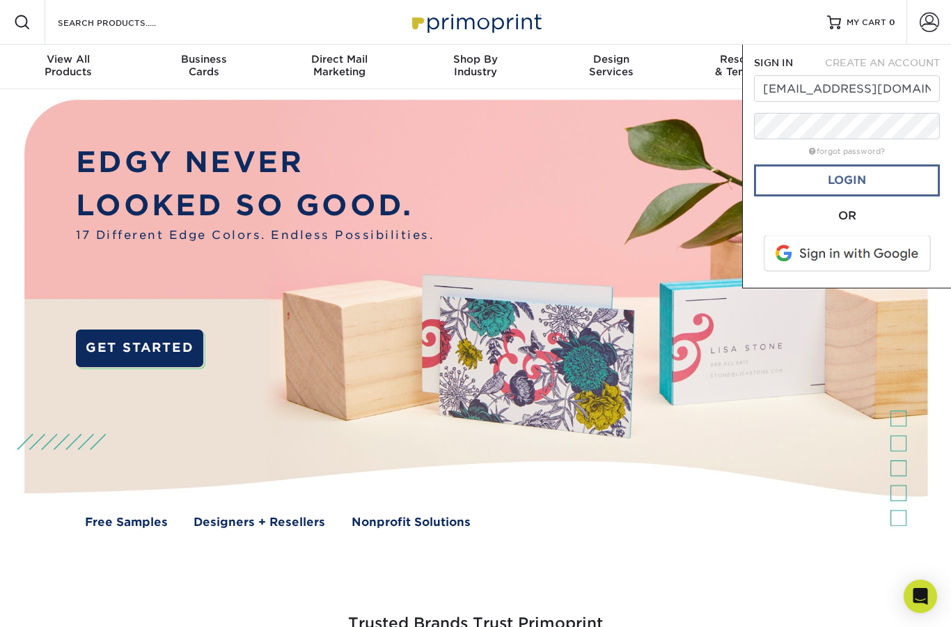
click at [810, 182] on link "Login" at bounding box center [847, 180] width 186 height 32
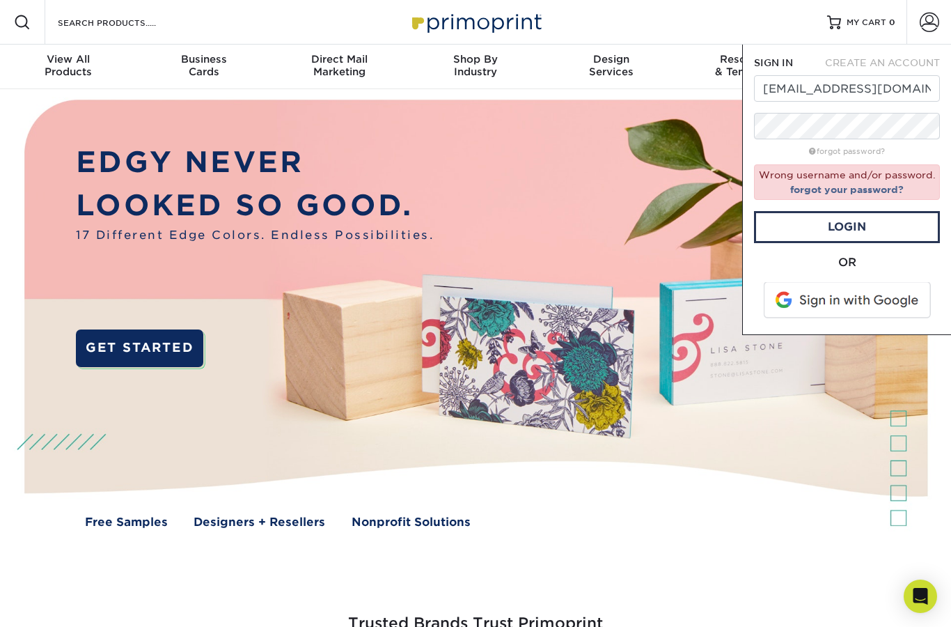
click at [778, 466] on img at bounding box center [476, 324] width 942 height 471
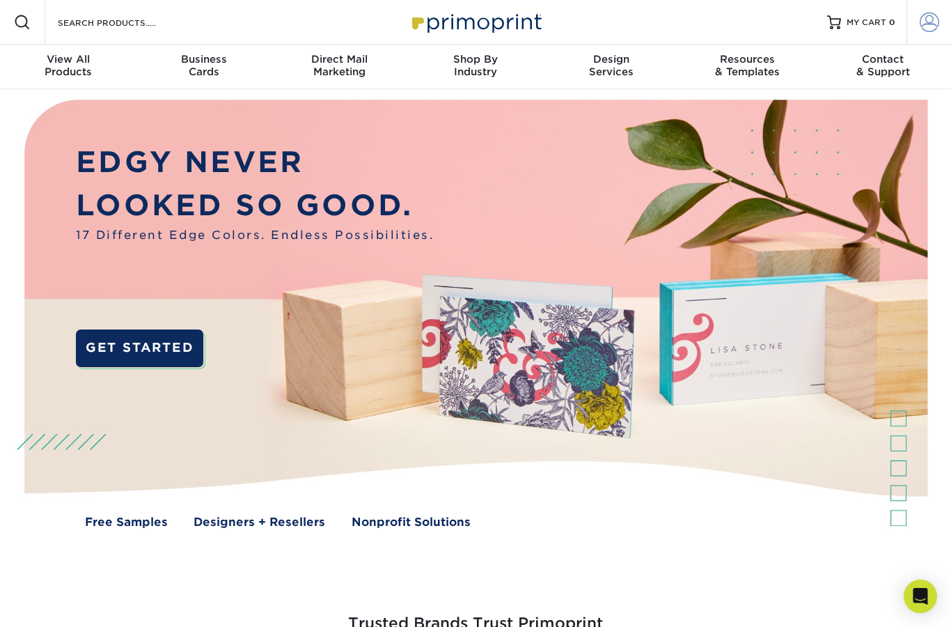
click at [921, 34] on link "Account" at bounding box center [929, 22] width 45 height 45
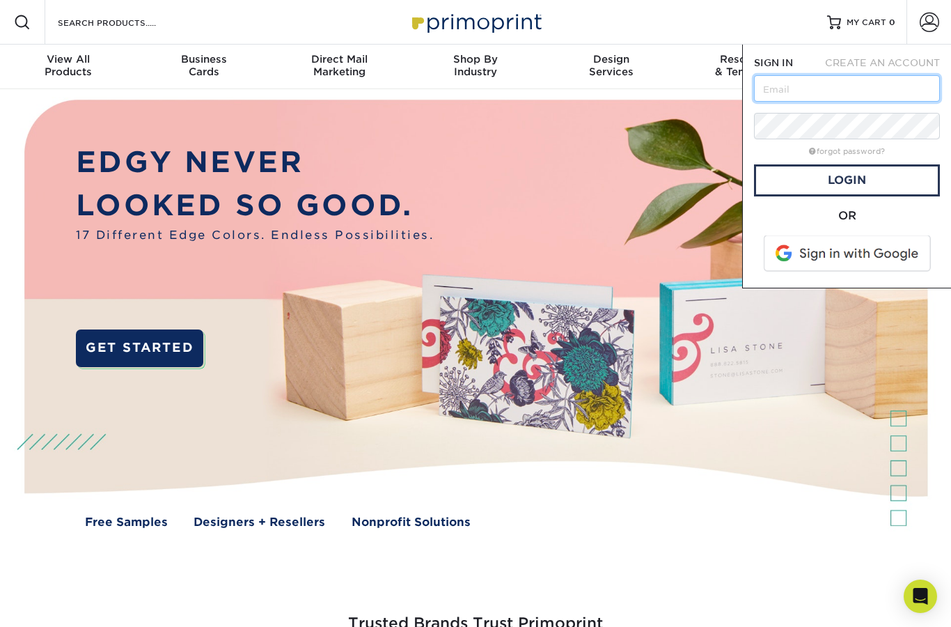
click at [852, 93] on input "text" at bounding box center [847, 88] width 186 height 26
type input "[EMAIL_ADDRESS][DOMAIN_NAME]"
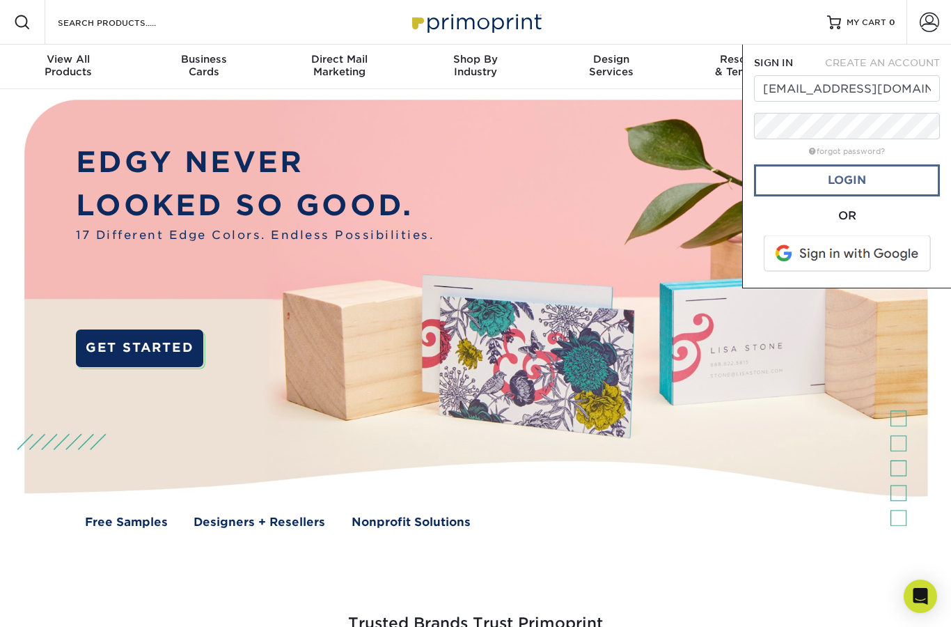
click at [772, 185] on link "Login" at bounding box center [847, 180] width 186 height 32
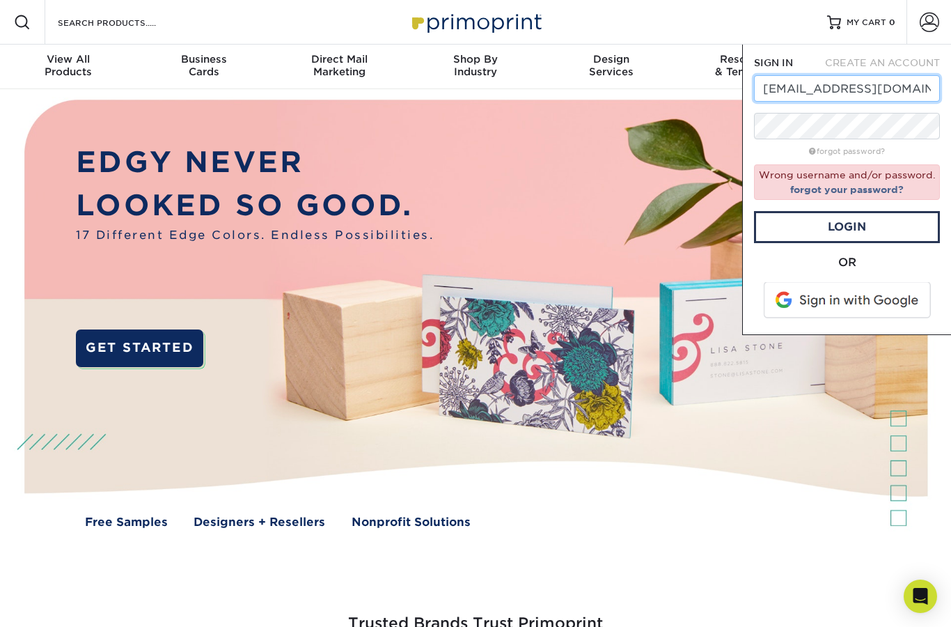
click at [802, 99] on input "[EMAIL_ADDRESS][DOMAIN_NAME]" at bounding box center [847, 88] width 186 height 26
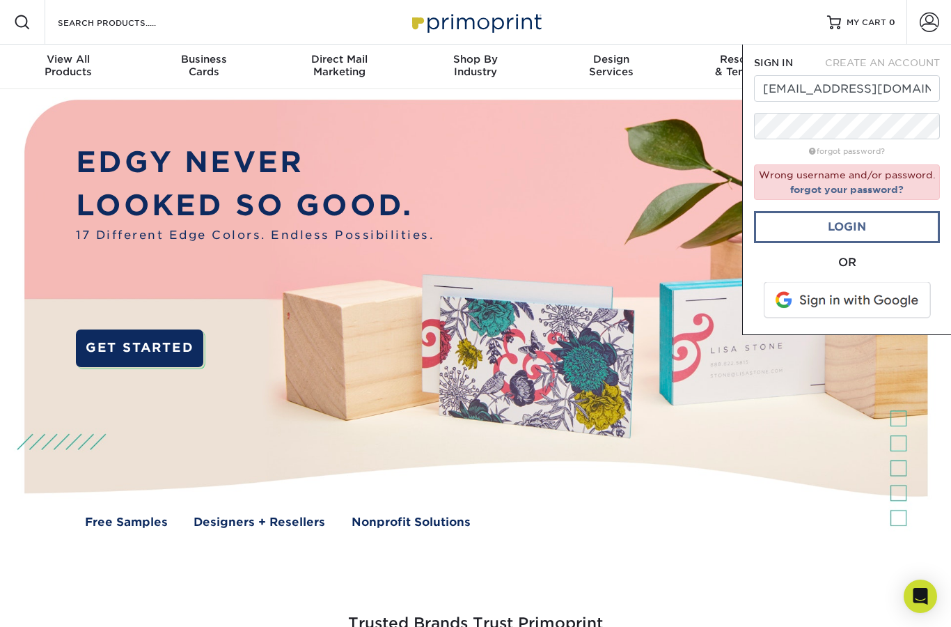
click at [807, 230] on link "Login" at bounding box center [847, 227] width 186 height 32
